Goal: Complete application form

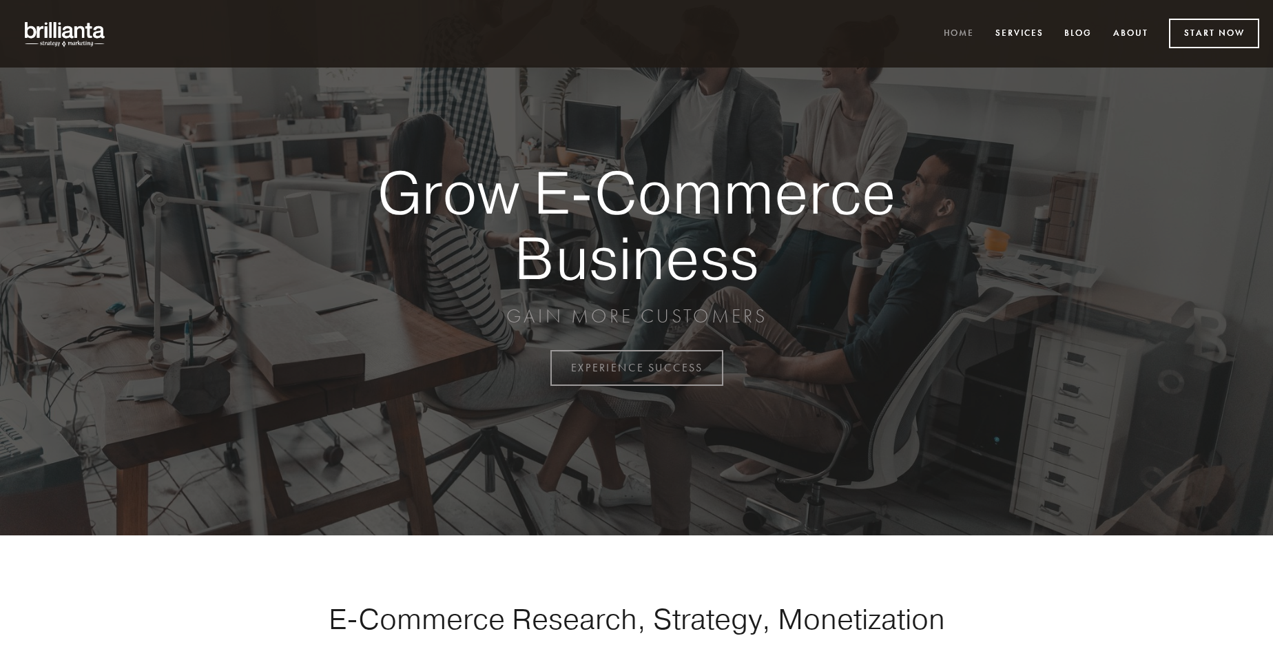
scroll to position [3611, 0]
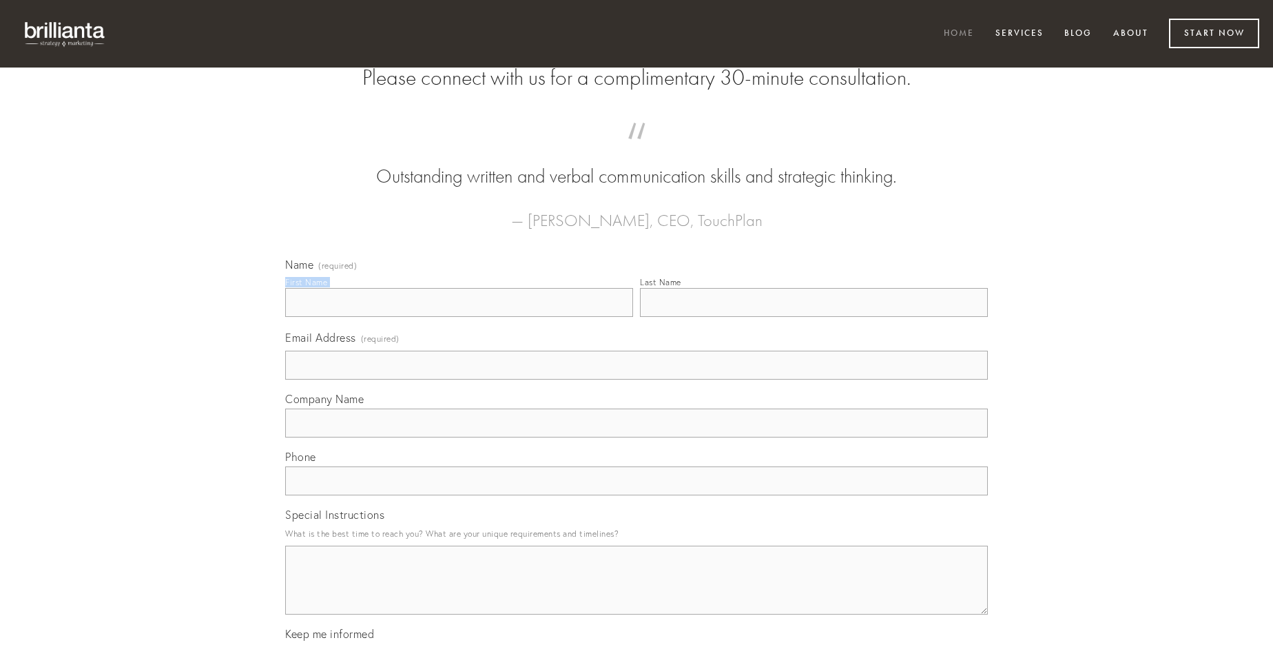
type input "[PERSON_NAME]"
click at [814, 317] on input "Last Name" at bounding box center [814, 302] width 348 height 29
type input "[PERSON_NAME]"
click at [637, 380] on input "Email Address (required)" at bounding box center [636, 365] width 703 height 29
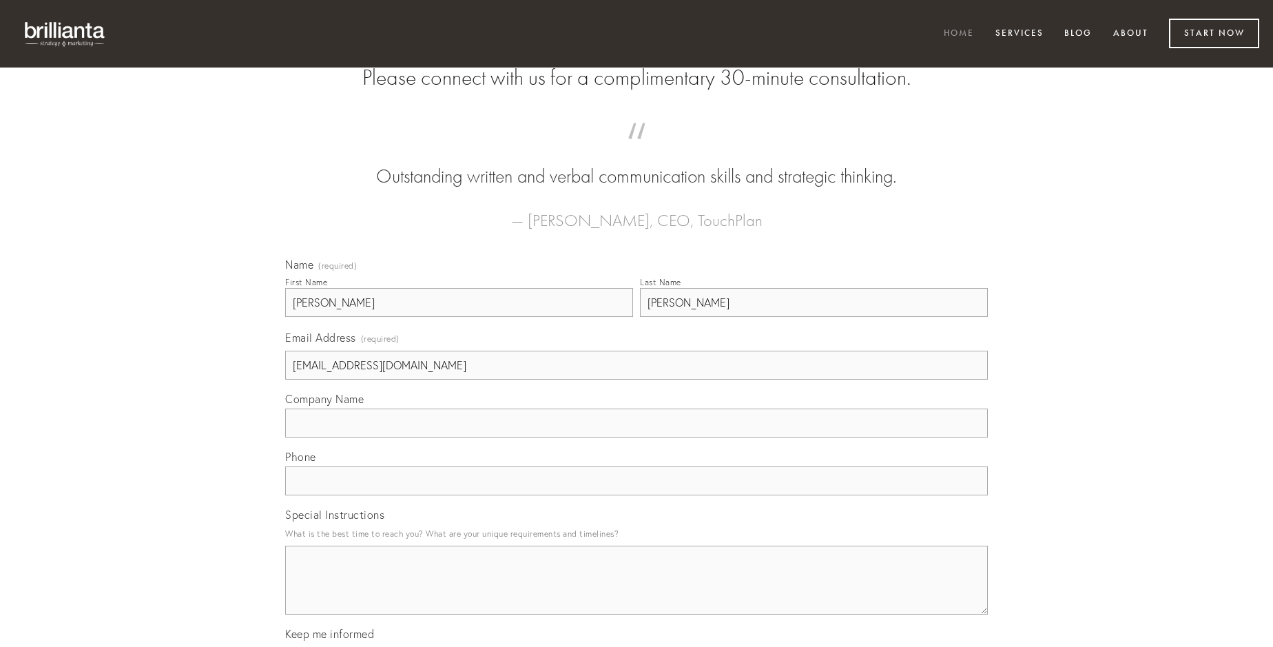
type input "[EMAIL_ADDRESS][DOMAIN_NAME]"
click at [637, 437] on input "Company Name" at bounding box center [636, 423] width 703 height 29
type input "venio"
click at [637, 495] on input "text" at bounding box center [636, 480] width 703 height 29
click at [637, 592] on textarea "Special Instructions" at bounding box center [636, 580] width 703 height 69
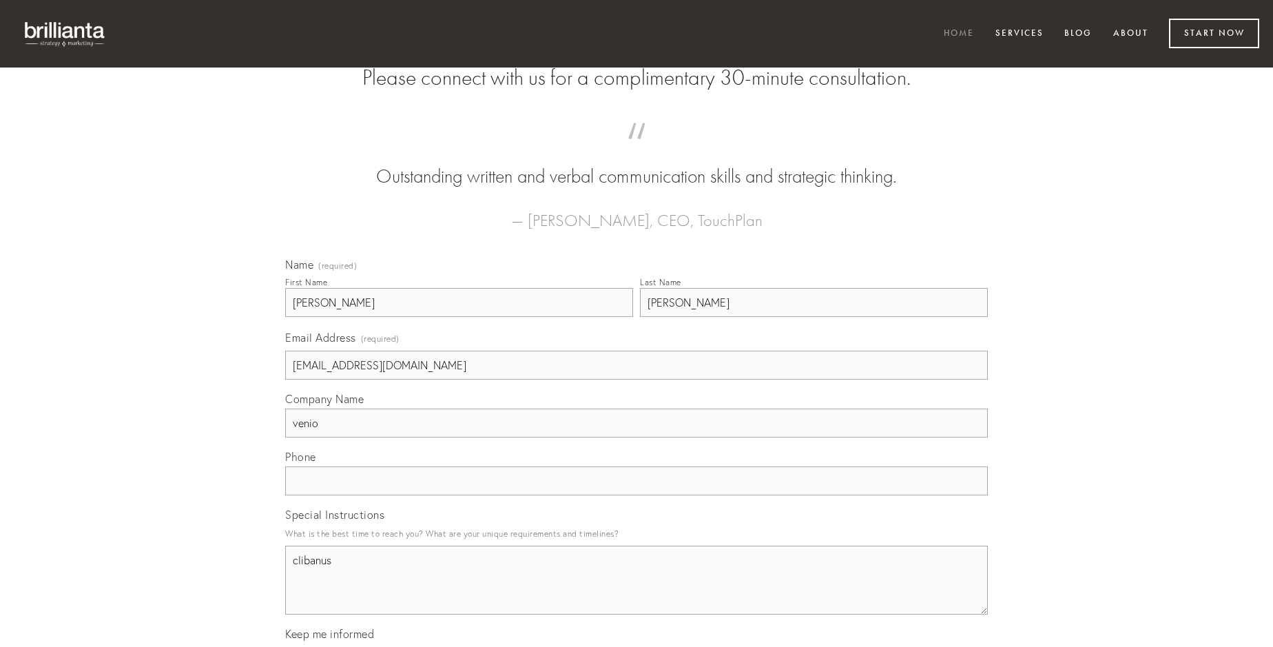
type textarea "clibanus"
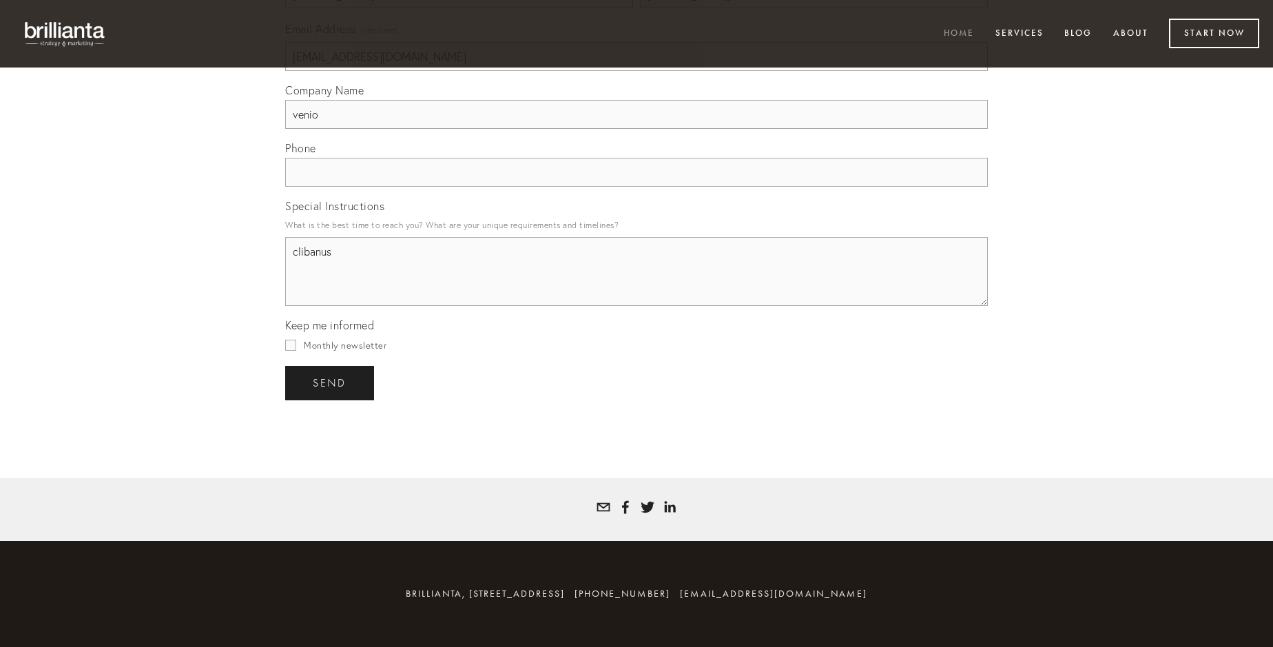
click at [331, 382] on span "send" at bounding box center [330, 383] width 34 height 12
